Goal: Task Accomplishment & Management: Manage account settings

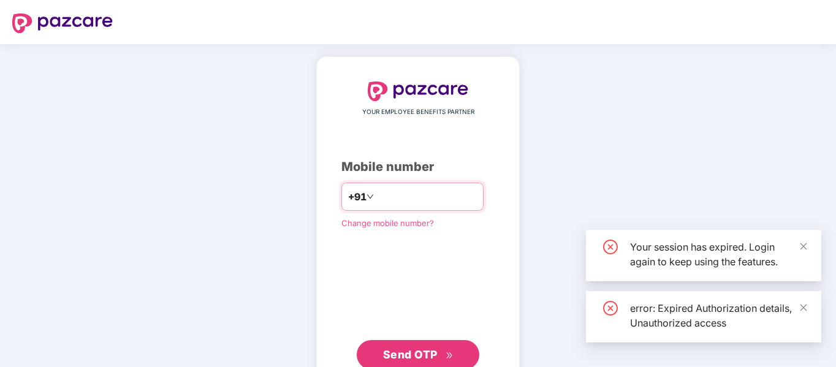
click at [422, 195] on input "number" at bounding box center [426, 197] width 101 height 20
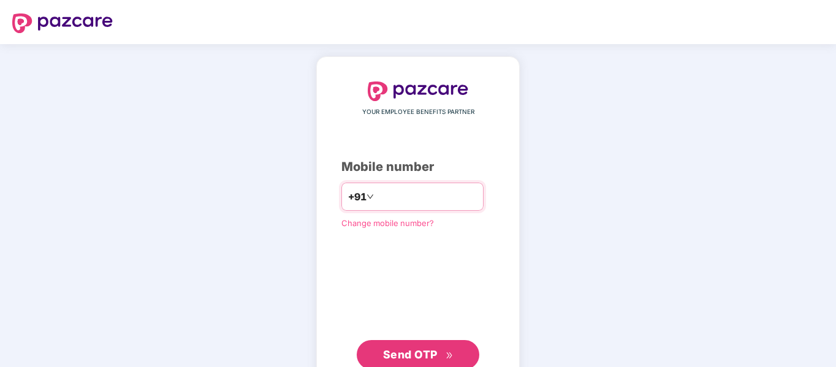
type input "*"
type input "**********"
click at [419, 346] on span "Send OTP" at bounding box center [418, 354] width 70 height 17
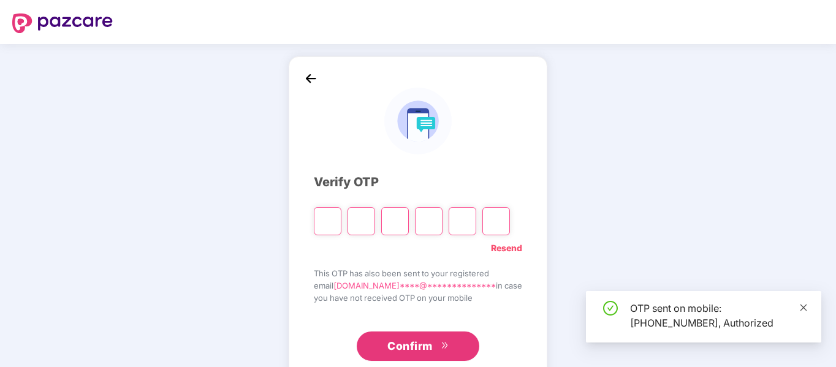
drag, startPoint x: 809, startPoint y: 310, endPoint x: 802, endPoint y: 310, distance: 6.7
click at [808, 310] on div "OTP sent on mobile: [PHONE_NUMBER], Authorized" at bounding box center [703, 316] width 235 height 51
click at [803, 310] on icon "close" at bounding box center [803, 307] width 9 height 9
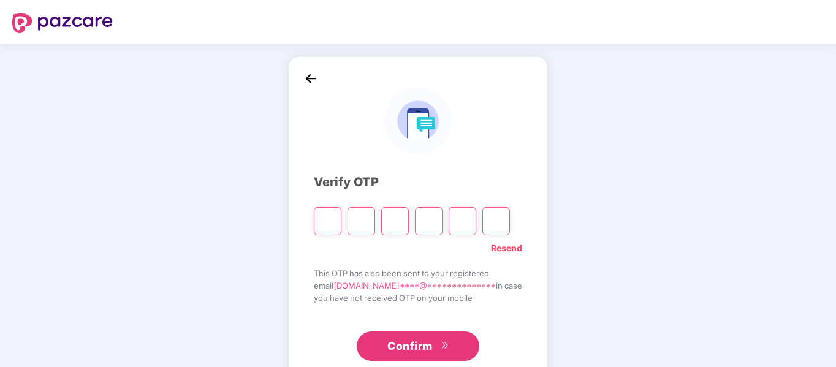
click at [333, 222] on input "Please enter verification code. Digit 1" at bounding box center [328, 221] width 28 height 28
type input "*"
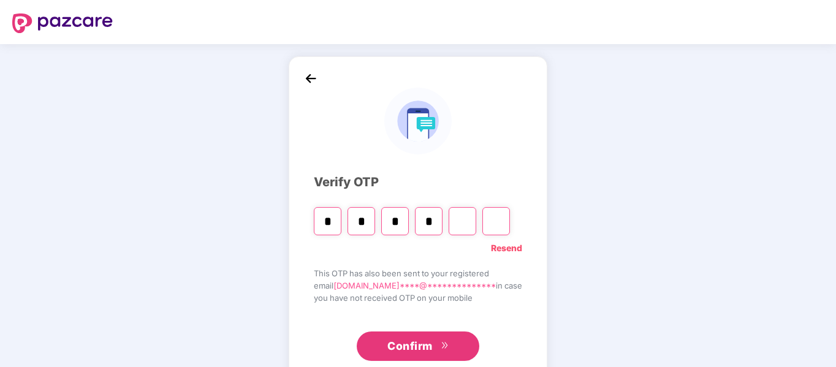
type input "*"
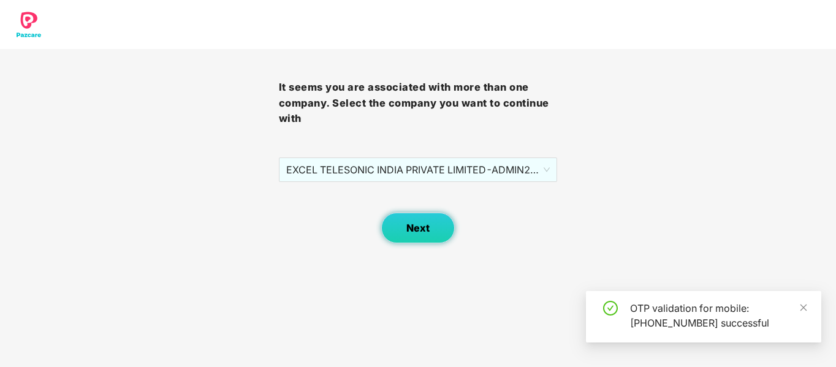
click at [425, 229] on span "Next" at bounding box center [417, 228] width 23 height 12
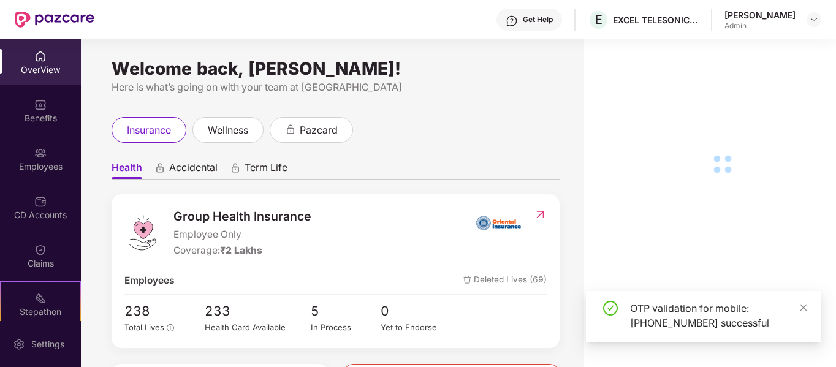
click at [792, 310] on div "OTP validation for mobile: [PHONE_NUMBER] successful" at bounding box center [718, 315] width 177 height 29
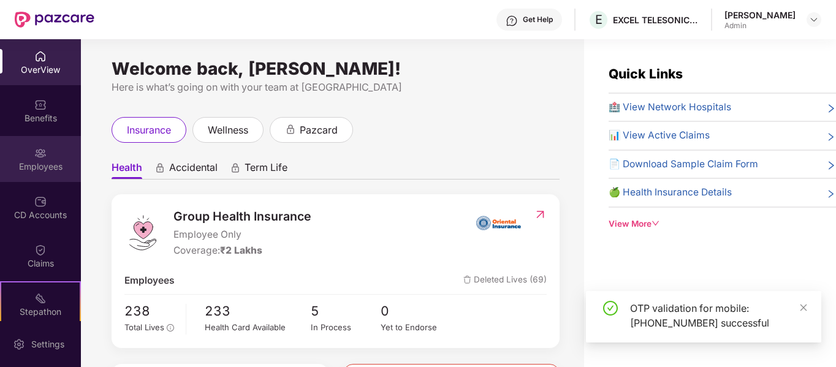
click at [39, 153] on img at bounding box center [40, 153] width 12 height 12
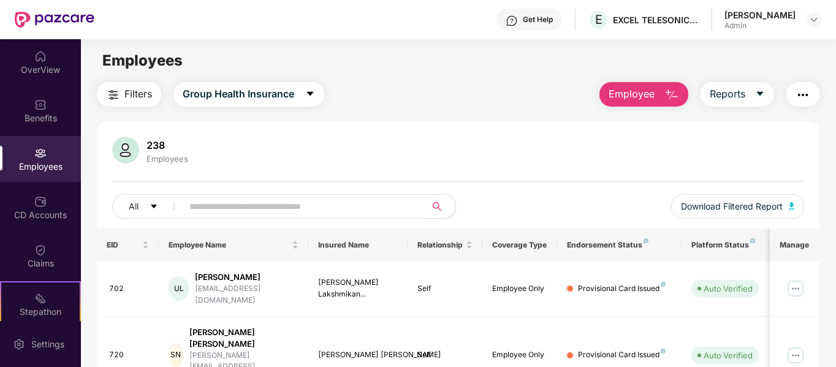
click at [202, 206] on input "text" at bounding box center [299, 206] width 220 height 18
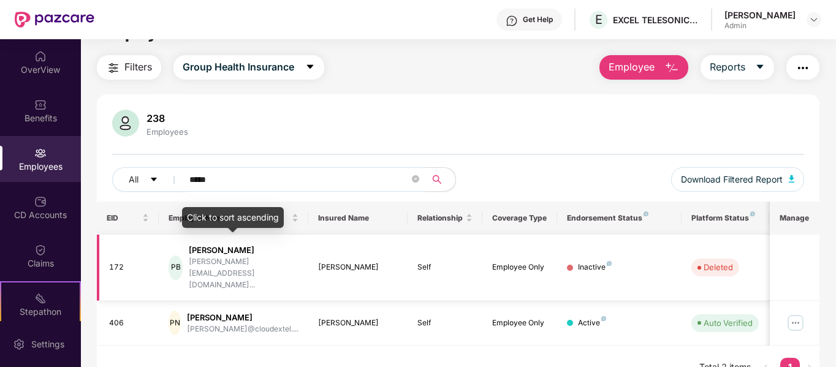
scroll to position [39, 0]
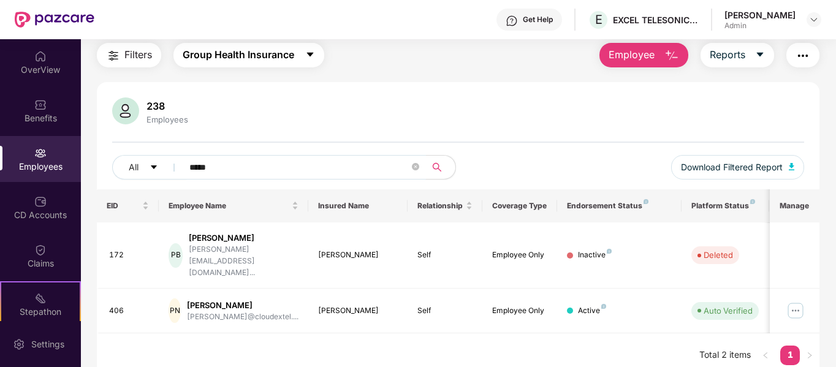
type input "*****"
click at [265, 61] on span "Group Health Insurance" at bounding box center [239, 54] width 112 height 15
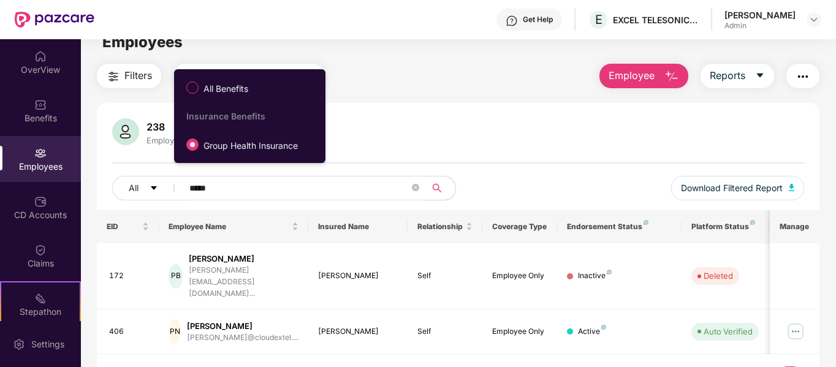
scroll to position [0, 0]
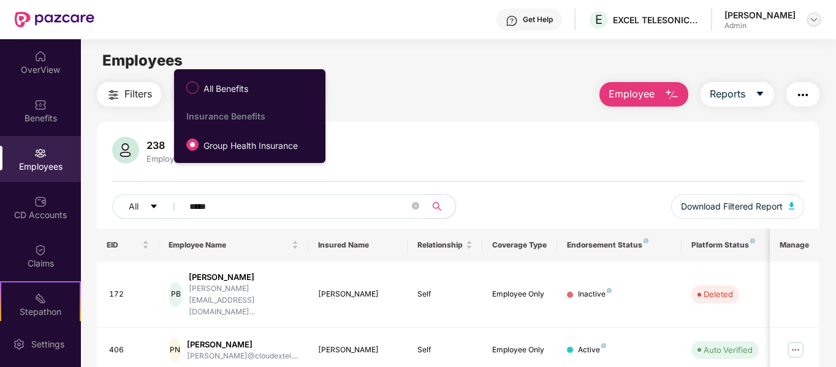
click at [814, 21] on img at bounding box center [814, 20] width 10 height 10
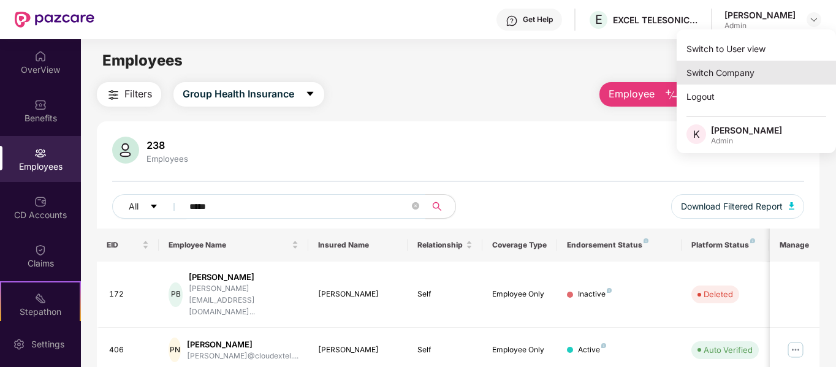
click at [728, 74] on div "Switch Company" at bounding box center [756, 73] width 159 height 24
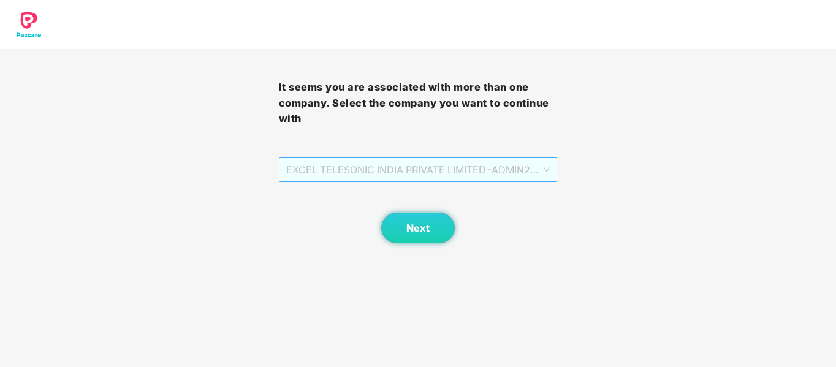
click at [446, 167] on span "EXCEL TELESONIC INDIA PRIVATE LIMITED - ADMIN2 - ADMIN" at bounding box center [418, 169] width 264 height 23
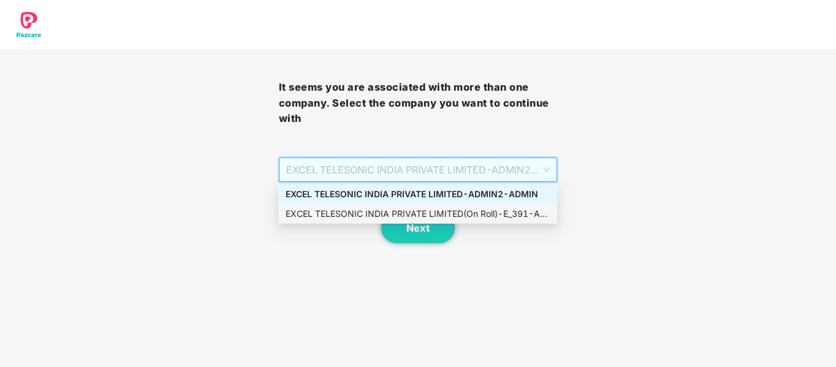
click at [448, 210] on div "EXCEL TELESONIC INDIA PRIVATE LIMITED(On Roll) - E_391 - ADMIN" at bounding box center [418, 213] width 264 height 13
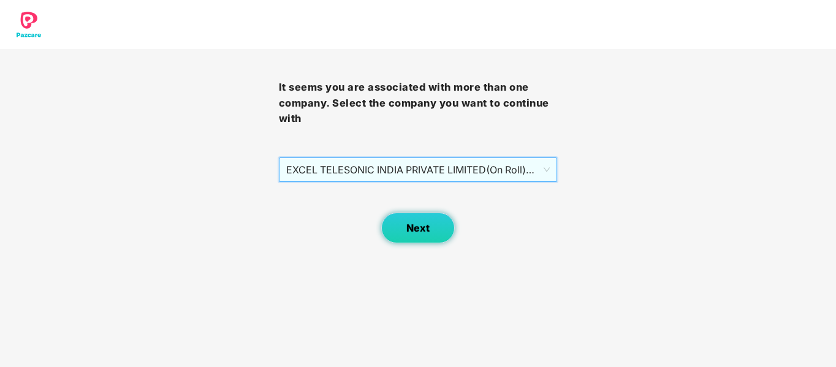
click at [428, 241] on button "Next" at bounding box center [418, 228] width 74 height 31
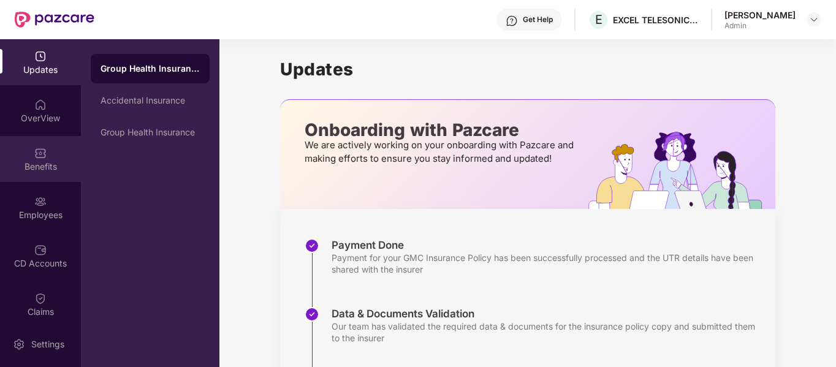
click at [28, 158] on div "Benefits" at bounding box center [40, 159] width 81 height 46
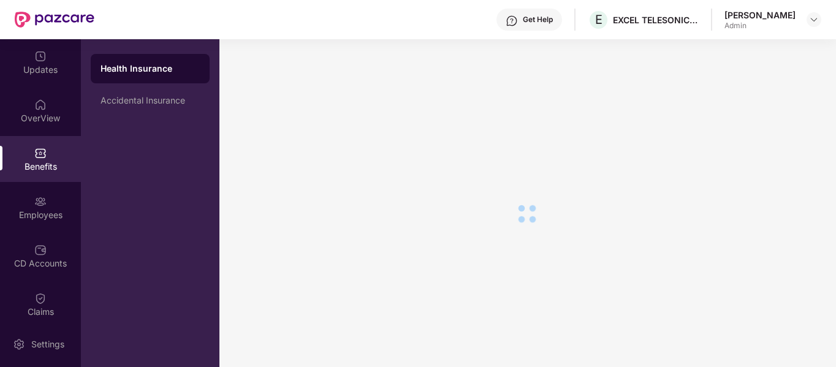
click at [38, 219] on div "Employees" at bounding box center [40, 215] width 81 height 12
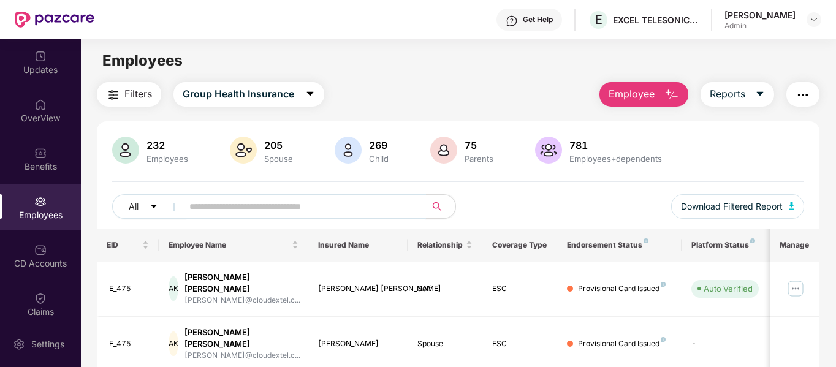
click at [211, 210] on input "text" at bounding box center [299, 206] width 220 height 18
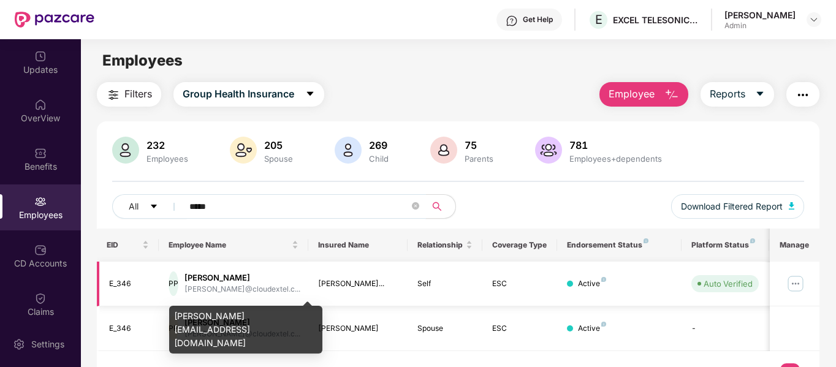
type input "*****"
click at [260, 284] on div "[PERSON_NAME]@cloudextel.c..." at bounding box center [242, 290] width 116 height 12
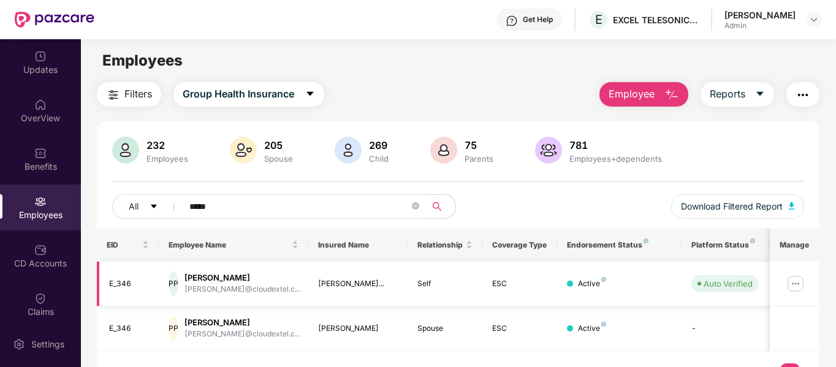
click at [237, 280] on div "[PERSON_NAME]" at bounding box center [242, 278] width 116 height 12
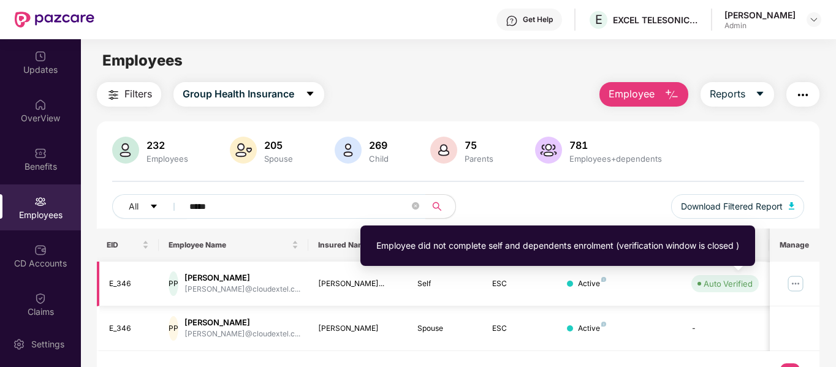
click at [728, 284] on div "Auto Verified" at bounding box center [728, 284] width 49 height 12
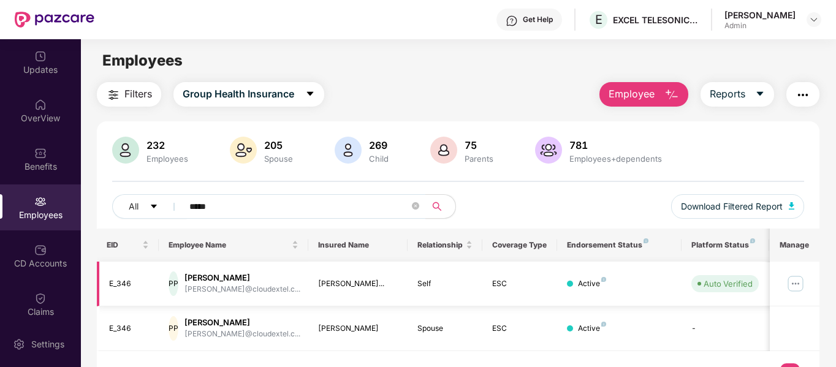
click at [801, 281] on img at bounding box center [796, 284] width 20 height 20
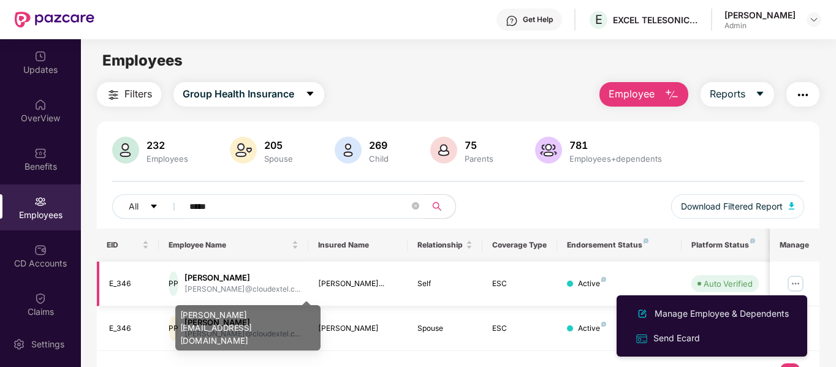
click at [243, 289] on div "[PERSON_NAME]@cloudextel.c..." at bounding box center [242, 290] width 116 height 12
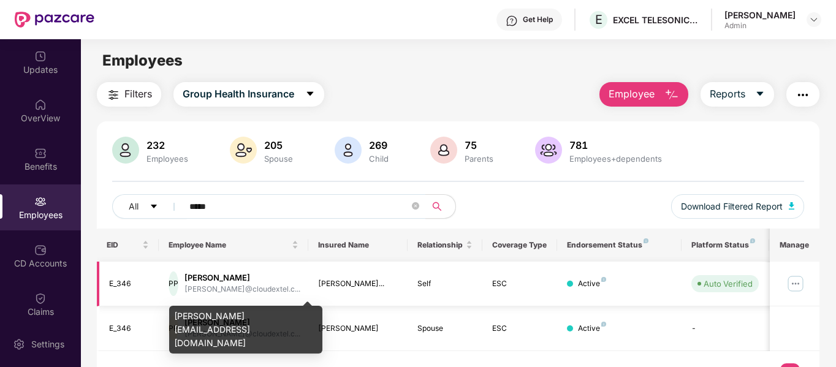
click at [252, 286] on div "[PERSON_NAME]@cloudextel.c..." at bounding box center [242, 290] width 116 height 12
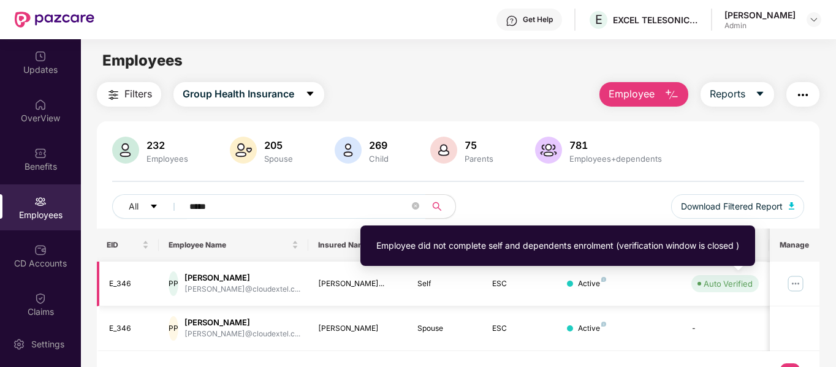
click at [726, 278] on div "Auto Verified" at bounding box center [728, 284] width 49 height 12
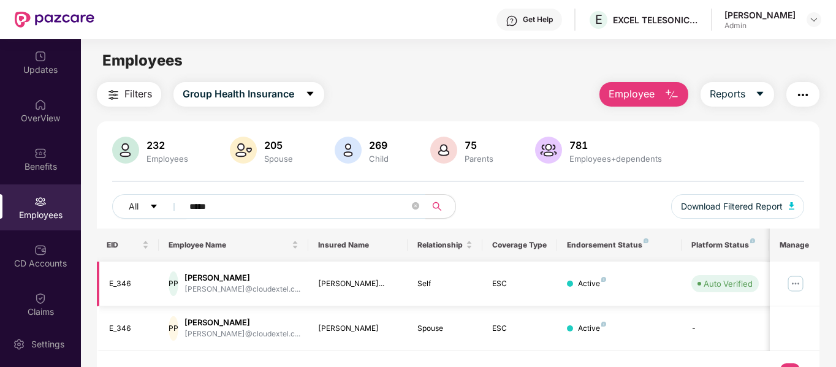
click at [794, 277] on img at bounding box center [796, 284] width 20 height 20
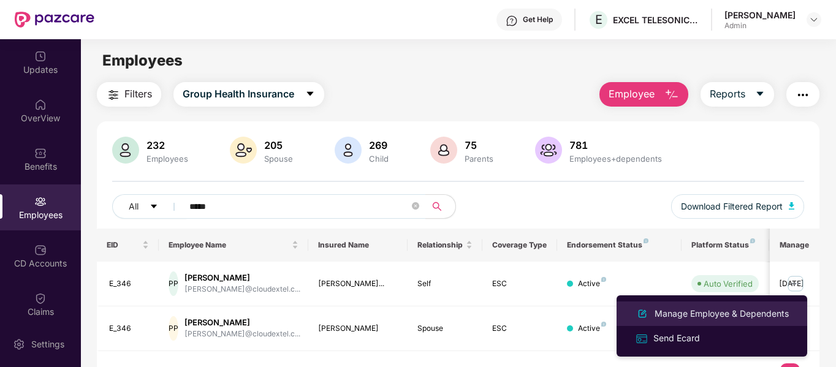
click at [708, 313] on div "Manage Employee & Dependents" at bounding box center [721, 313] width 139 height 13
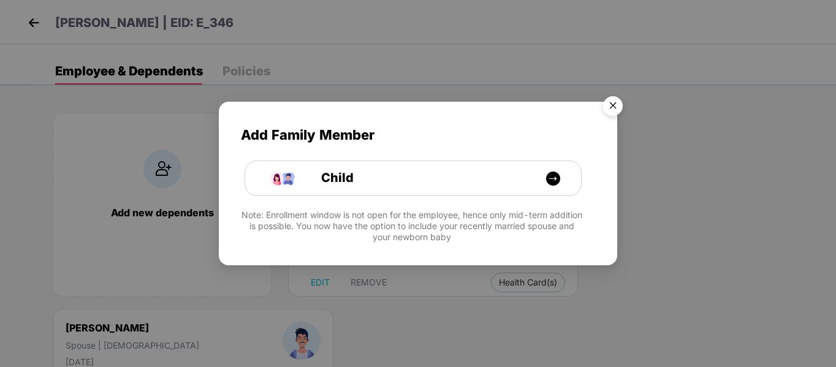
click at [615, 101] on img "Close" at bounding box center [613, 108] width 34 height 34
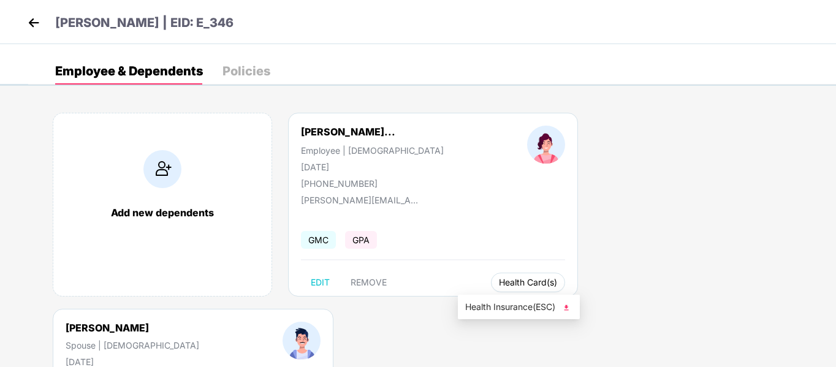
click at [501, 281] on span "Health Card(s)" at bounding box center [528, 282] width 58 height 6
drag, startPoint x: 526, startPoint y: 308, endPoint x: 545, endPoint y: 306, distance: 19.7
click at [526, 308] on span "Health Insurance(ESC)" at bounding box center [518, 306] width 107 height 13
click at [28, 22] on img at bounding box center [34, 22] width 18 height 18
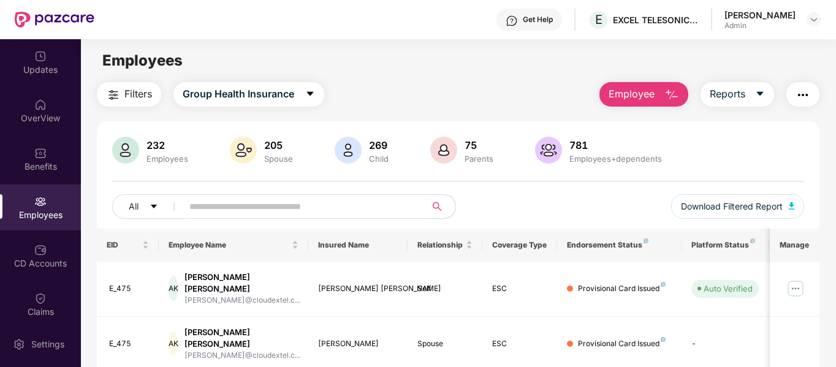
click at [327, 208] on input "text" at bounding box center [299, 206] width 220 height 18
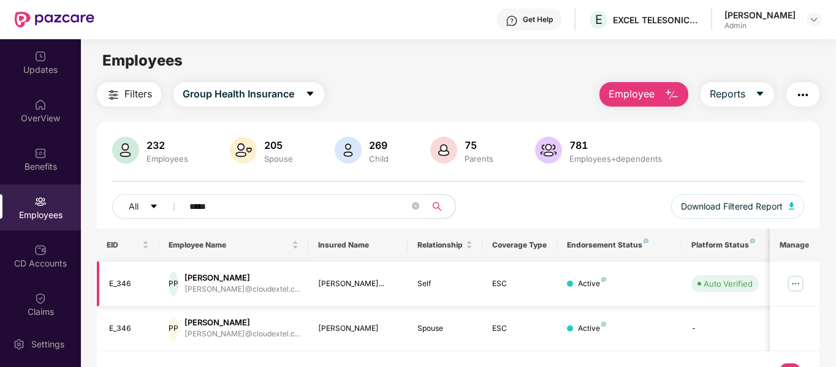
type input "*****"
click at [800, 281] on img at bounding box center [796, 284] width 20 height 20
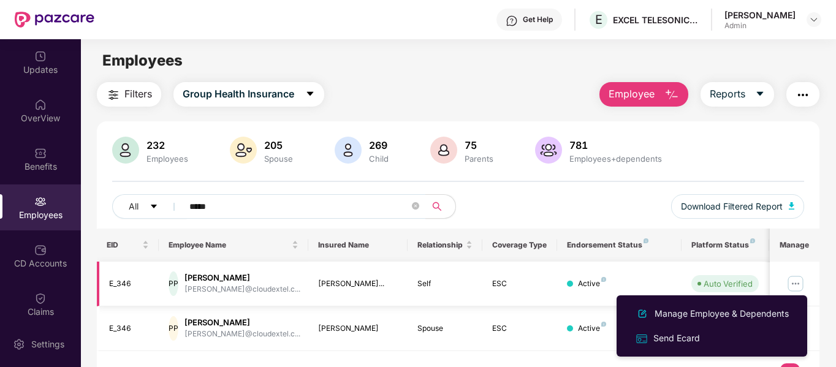
click at [795, 279] on img at bounding box center [796, 284] width 20 height 20
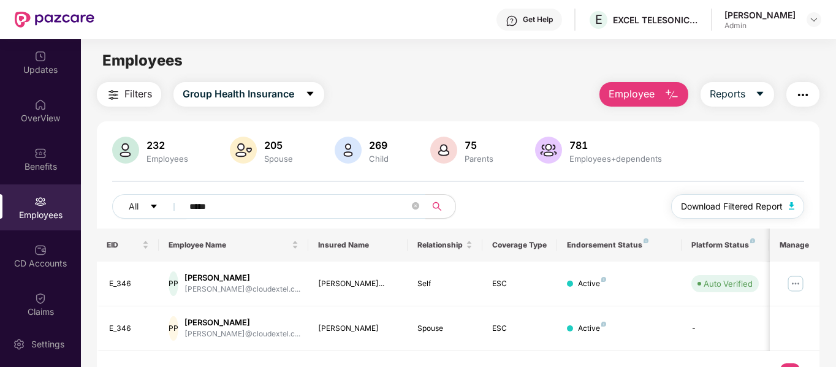
click at [791, 204] on img "button" at bounding box center [792, 205] width 6 height 7
